Goal: Transaction & Acquisition: Purchase product/service

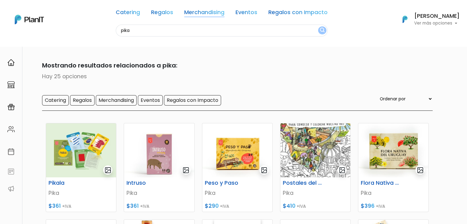
click at [199, 13] on link "Merchandising" at bounding box center [204, 13] width 40 height 7
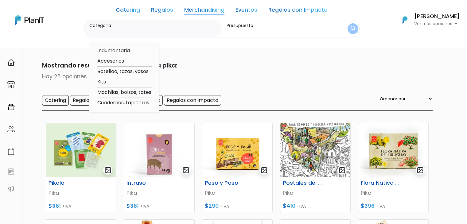
click at [130, 70] on option "Botellaa, tazas, vasos" at bounding box center [124, 72] width 55 height 8
type input "Botellaa, tazas, vasos"
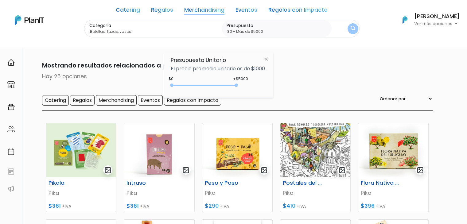
type input "$0 - Más de $5000"
drag, startPoint x: 184, startPoint y: 84, endPoint x: 252, endPoint y: 87, distance: 67.9
click at [252, 87] on div "+$5000 $0 0 : 5000 0 5000 0,5000" at bounding box center [218, 86] width 95 height 12
click at [349, 21] on div "Categoría Botellaa, tazas, vasos Indumentaria Accesorios Botellaa, tazas, vasos…" at bounding box center [221, 29] width 275 height 18
click at [350, 26] on img "submit" at bounding box center [353, 29] width 6 height 8
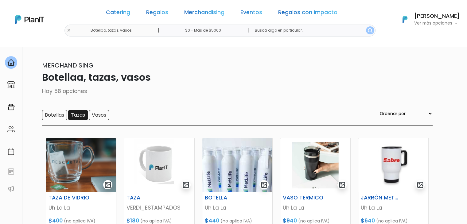
click at [85, 118] on input "Tazas" at bounding box center [78, 115] width 20 height 10
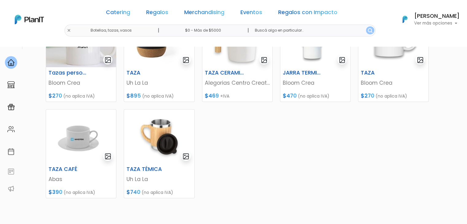
scroll to position [220, 0]
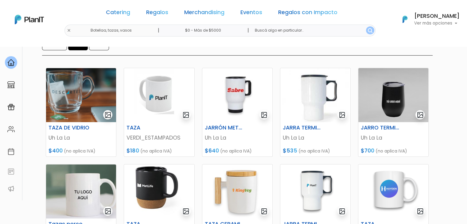
scroll to position [69, 0]
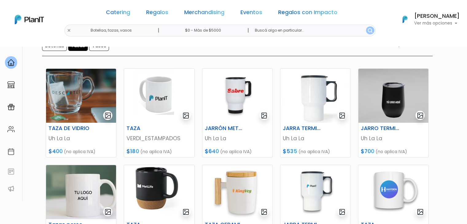
click at [84, 29] on div "Catering Regalos Merchandising Eventos Regalos con Impacto Botellaa, tazas, vas…" at bounding box center [233, 19] width 467 height 34
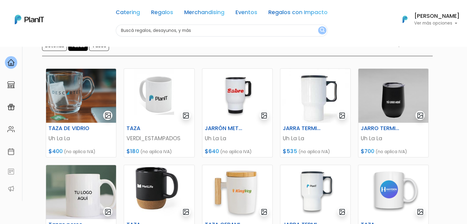
click at [136, 31] on input "text" at bounding box center [222, 31] width 212 height 12
type input "delan"
click at [318, 26] on button "submit" at bounding box center [322, 30] width 8 height 8
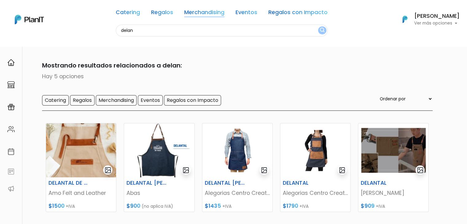
click at [209, 13] on link "Merchandising" at bounding box center [204, 13] width 40 height 7
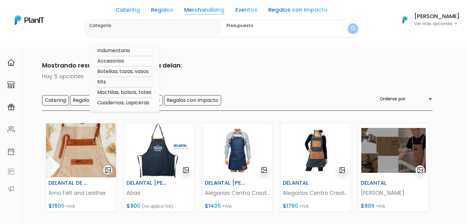
click at [126, 105] on option "Cuadernos, Lapiceras" at bounding box center [124, 103] width 55 height 8
type input "Cuadernos, Lapiceras"
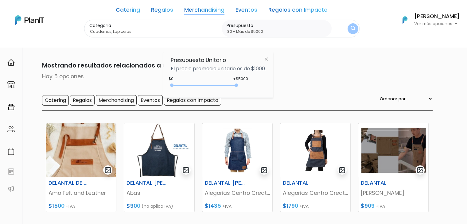
type input "$0 - Más de $5000"
drag, startPoint x: 185, startPoint y: 86, endPoint x: 244, endPoint y: 86, distance: 59.0
click at [244, 86] on div "+$5000 $0 0 : 5000 0 5000 0,5000" at bounding box center [218, 86] width 95 height 12
click at [351, 28] on img "submit" at bounding box center [352, 28] width 5 height 6
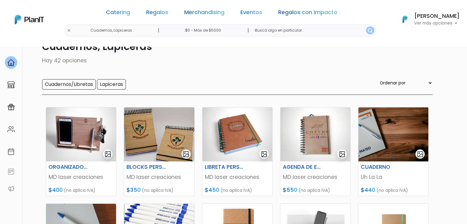
scroll to position [31, 0]
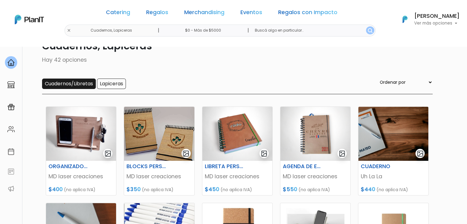
click at [81, 85] on input "Cuadernos/Libretas" at bounding box center [69, 84] width 54 height 10
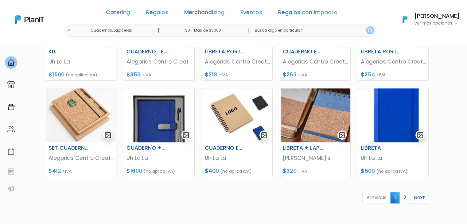
scroll to position [242, 0]
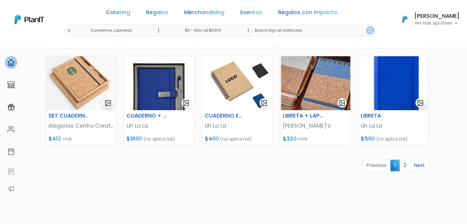
scroll to position [277, 0]
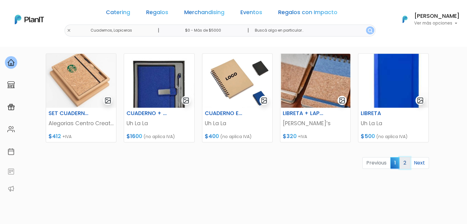
click at [405, 162] on link "2" at bounding box center [405, 163] width 11 height 12
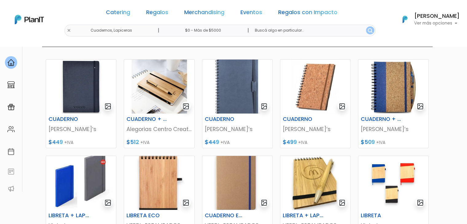
scroll to position [80, 0]
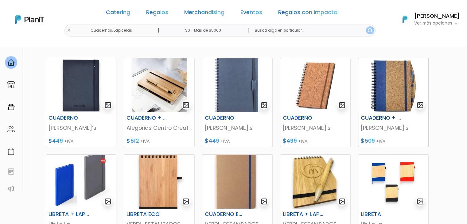
click at [386, 90] on img at bounding box center [393, 85] width 70 height 54
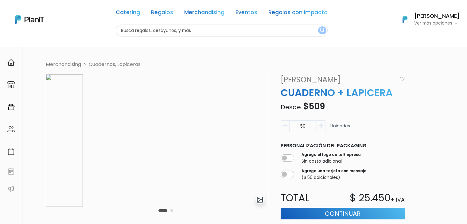
click at [172, 209] on div "Carousel Pagination" at bounding box center [166, 210] width 18 height 7
click at [172, 212] on button "Carousel Page 2" at bounding box center [171, 210] width 3 height 3
